Goal: Task Accomplishment & Management: Use online tool/utility

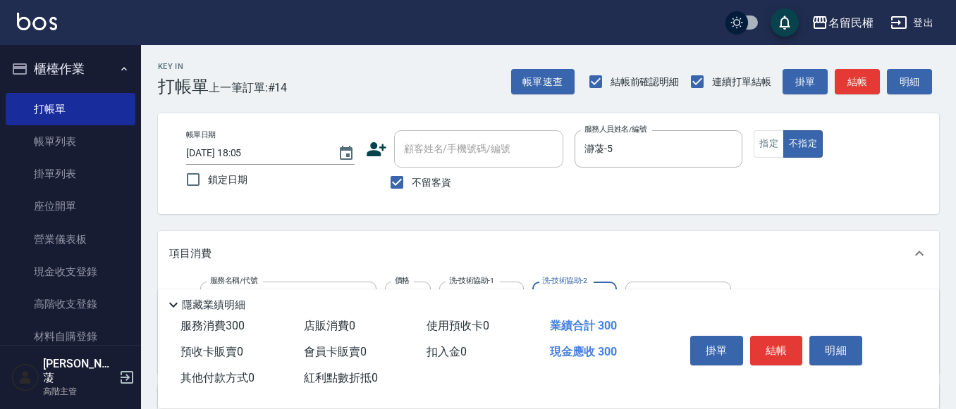
scroll to position [70, 0]
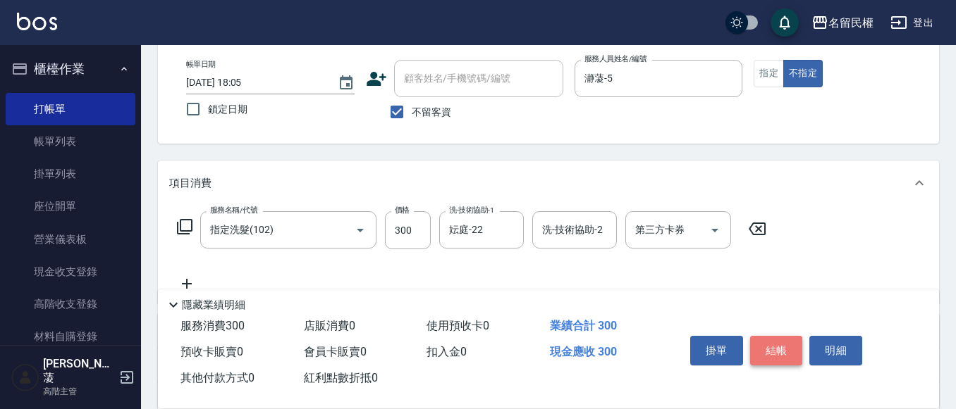
drag, startPoint x: 771, startPoint y: 332, endPoint x: 768, endPoint y: 339, distance: 7.6
click at [768, 338] on button "結帳" at bounding box center [776, 351] width 53 height 30
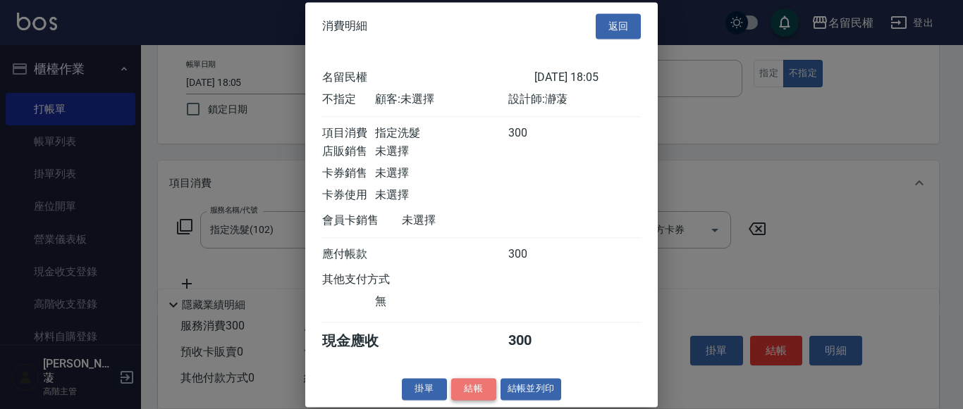
click at [461, 400] on button "結帳" at bounding box center [473, 389] width 45 height 22
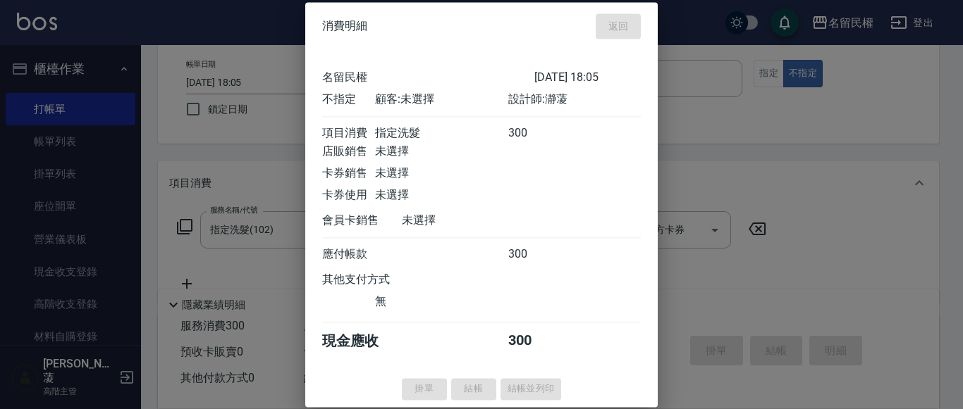
type input "[DATE] 19:14"
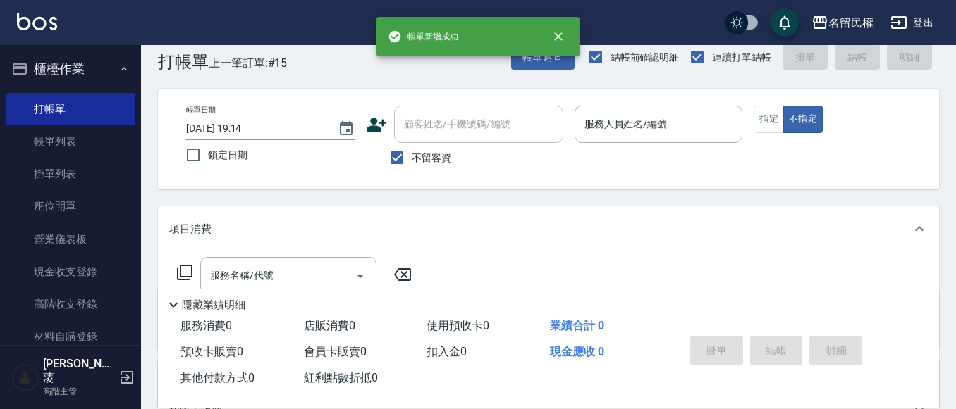
scroll to position [0, 0]
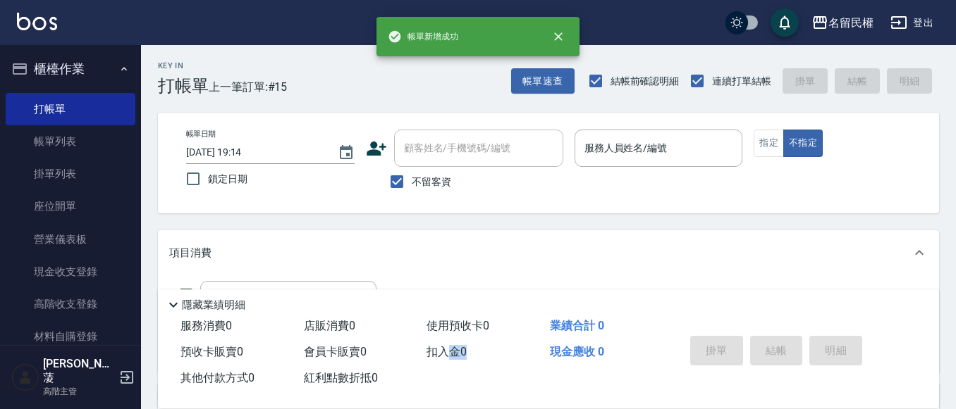
drag, startPoint x: 455, startPoint y: 366, endPoint x: 488, endPoint y: 342, distance: 41.5
click at [488, 342] on div "服務消費 0 店販消費 0 使用預收卡 0 業績合計 0 預收卡販賣 0 會員卡販賣 0 扣入金 0 現金應收 0 其他付款方式 0 紅利點數折抵 0" at bounding box center [413, 353] width 510 height 78
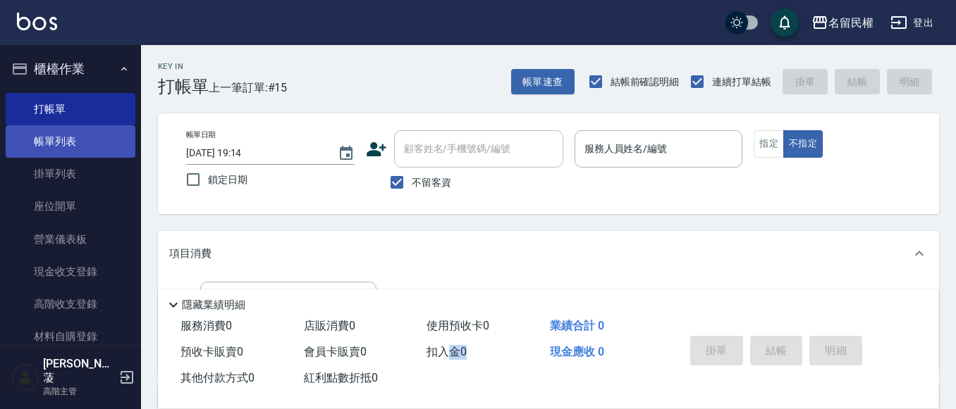
click at [76, 129] on link "帳單列表" at bounding box center [71, 141] width 130 height 32
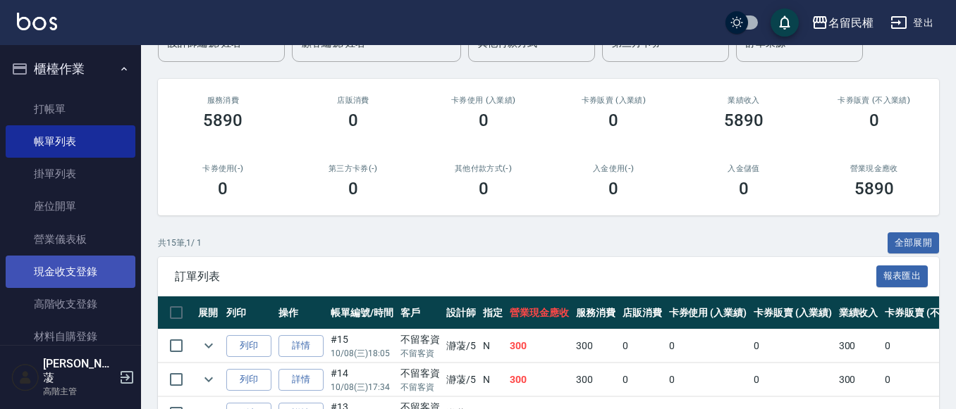
scroll to position [211, 0]
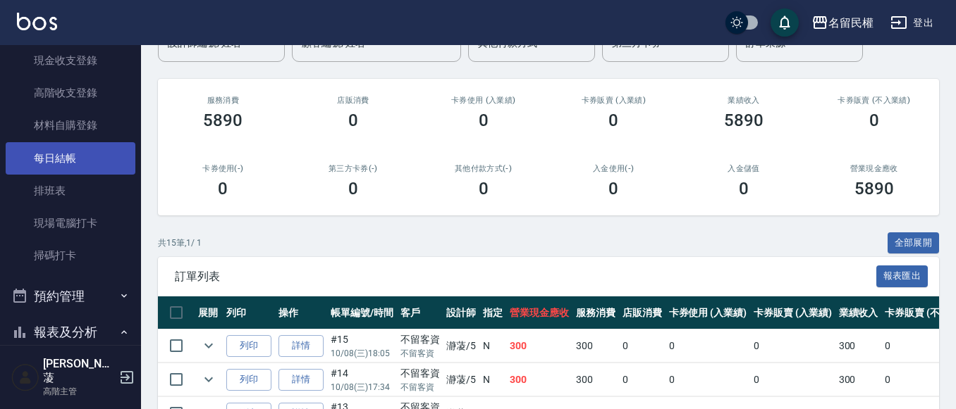
click at [81, 144] on link "每日結帳" at bounding box center [71, 158] width 130 height 32
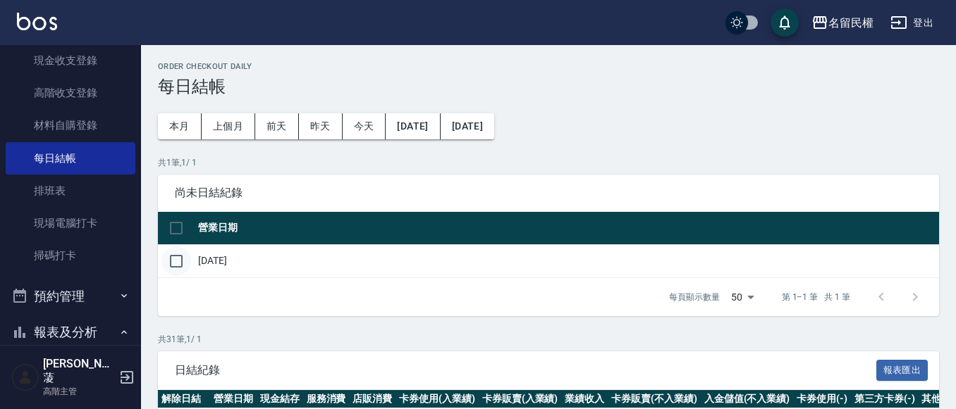
click at [171, 264] on input "checkbox" at bounding box center [176, 262] width 30 height 30
checkbox input "true"
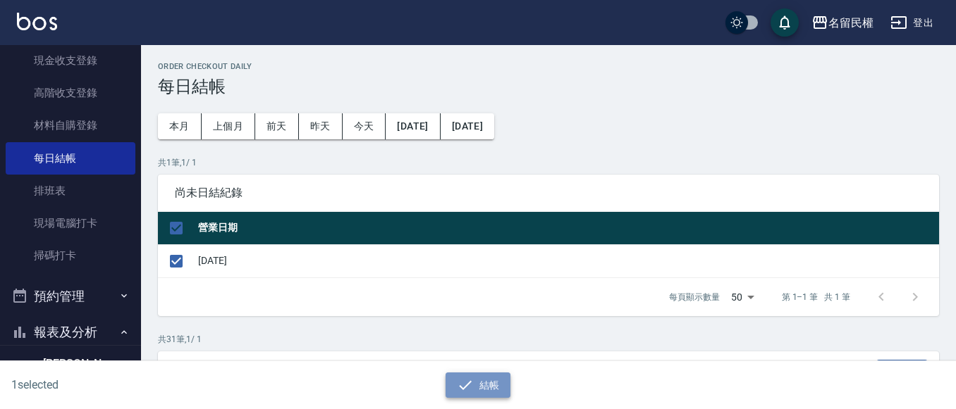
click at [470, 384] on icon "button" at bounding box center [465, 385] width 17 height 17
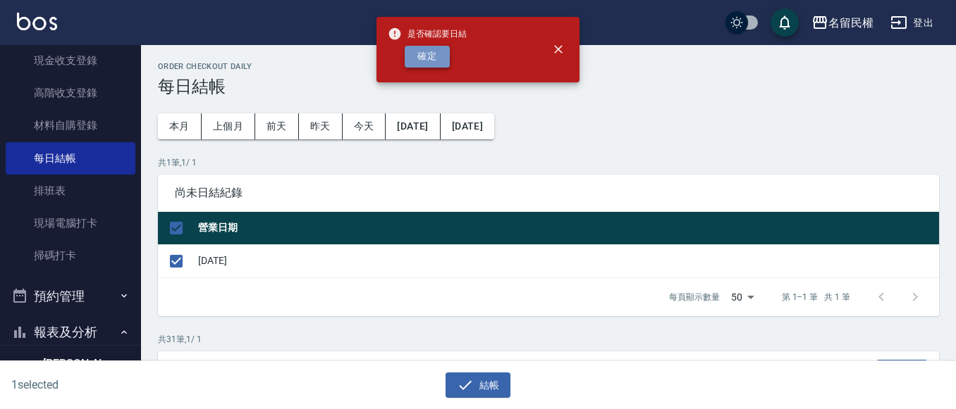
click at [418, 59] on button "確定" at bounding box center [426, 57] width 45 height 22
checkbox input "false"
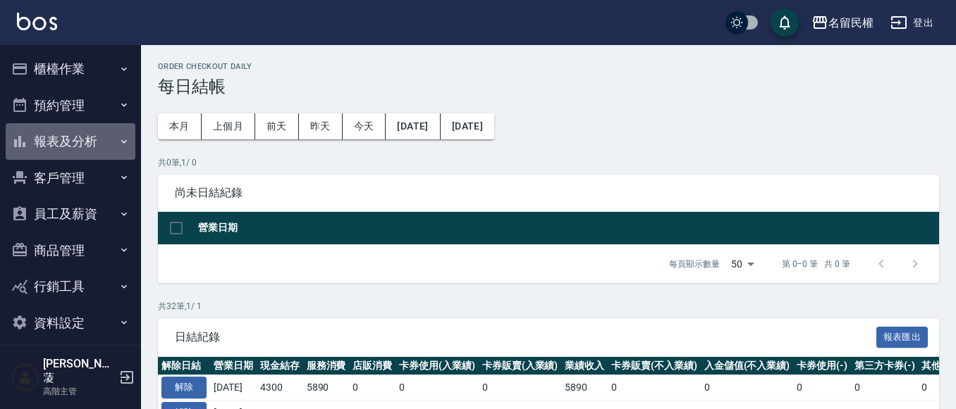
drag, startPoint x: 60, startPoint y: 136, endPoint x: 69, endPoint y: 144, distance: 12.0
click at [61, 136] on button "報表及分析" at bounding box center [71, 141] width 130 height 37
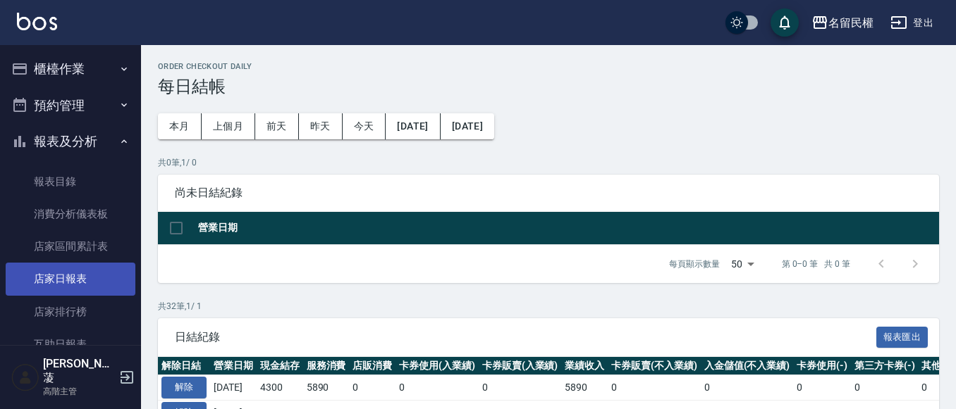
click at [85, 283] on link "店家日報表" at bounding box center [71, 279] width 130 height 32
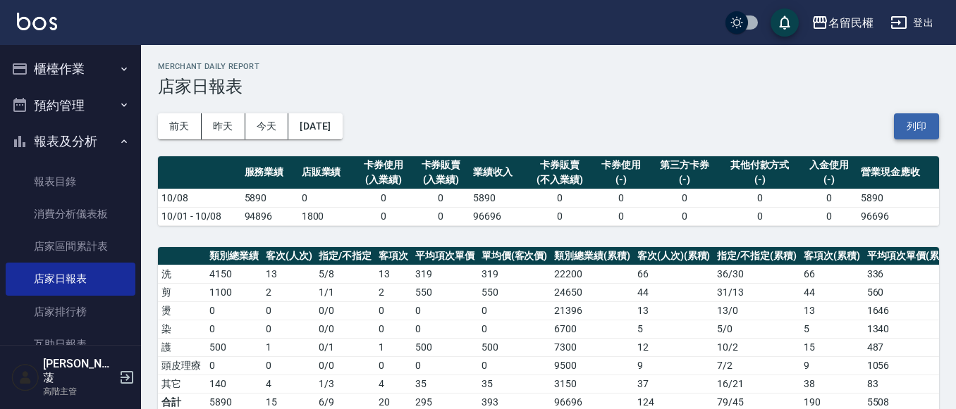
click at [927, 131] on button "列印" at bounding box center [916, 126] width 45 height 26
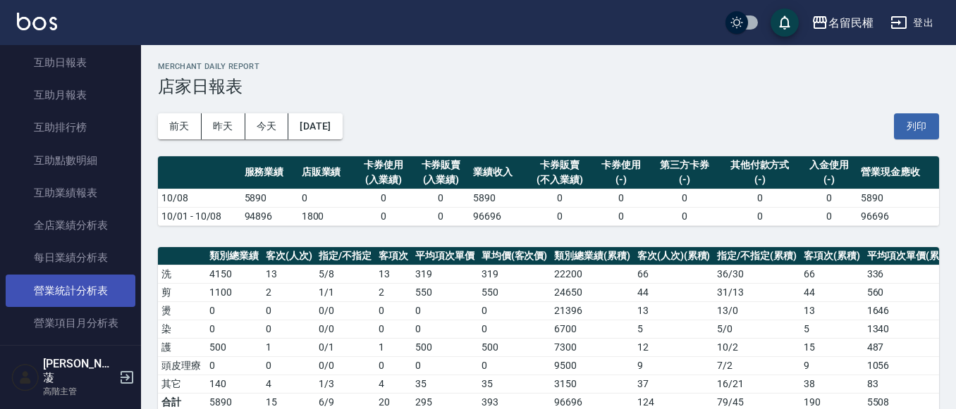
scroll to position [352, 0]
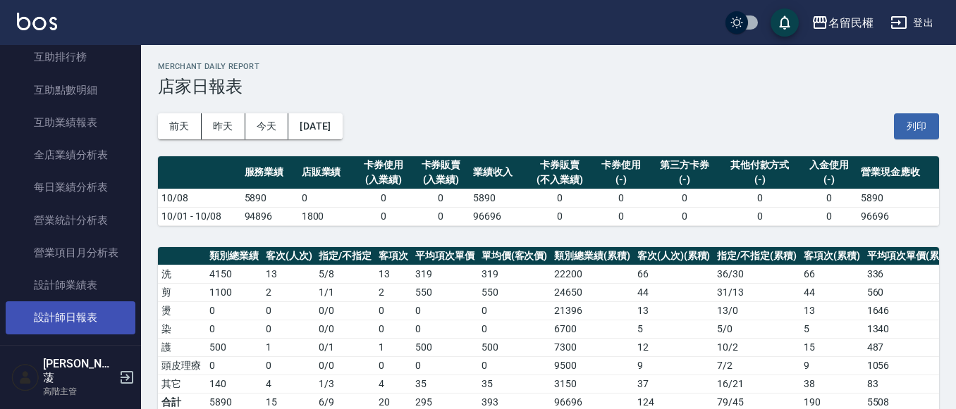
click at [95, 312] on link "設計師日報表" at bounding box center [71, 318] width 130 height 32
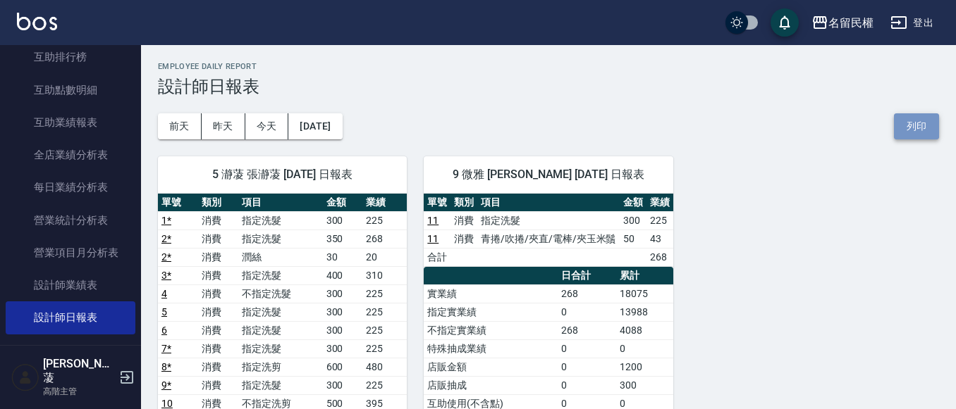
click at [922, 132] on button "列印" at bounding box center [916, 126] width 45 height 26
